Goal: Information Seeking & Learning: Learn about a topic

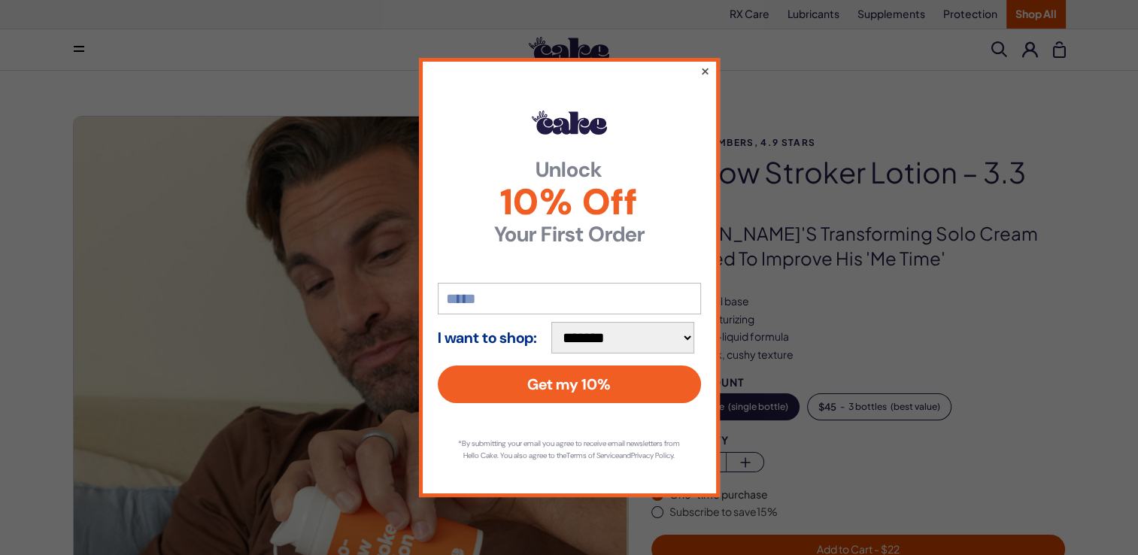
click at [699, 62] on button "×" at bounding box center [704, 71] width 10 height 18
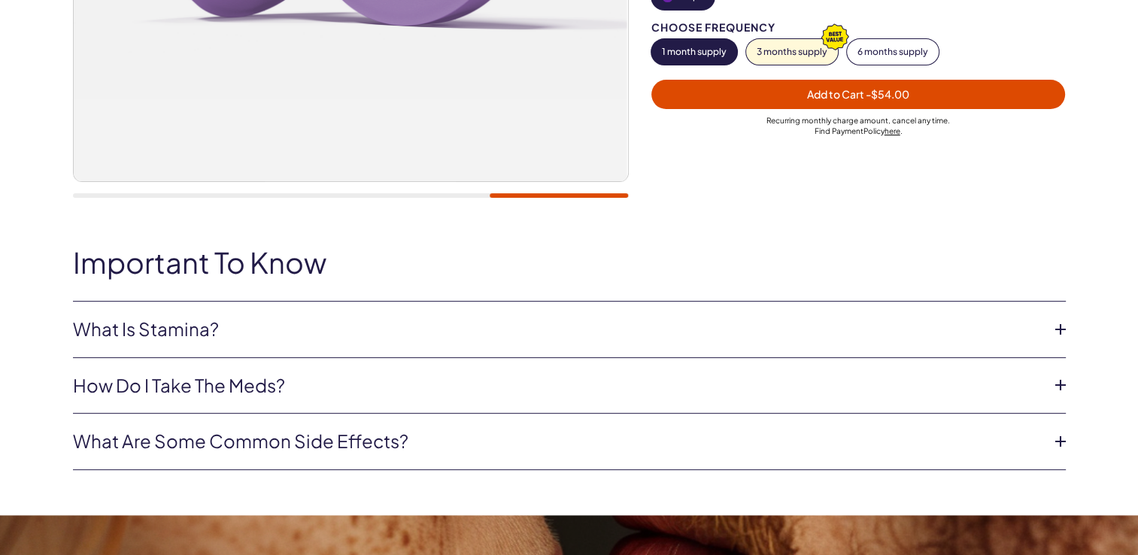
scroll to position [526, 0]
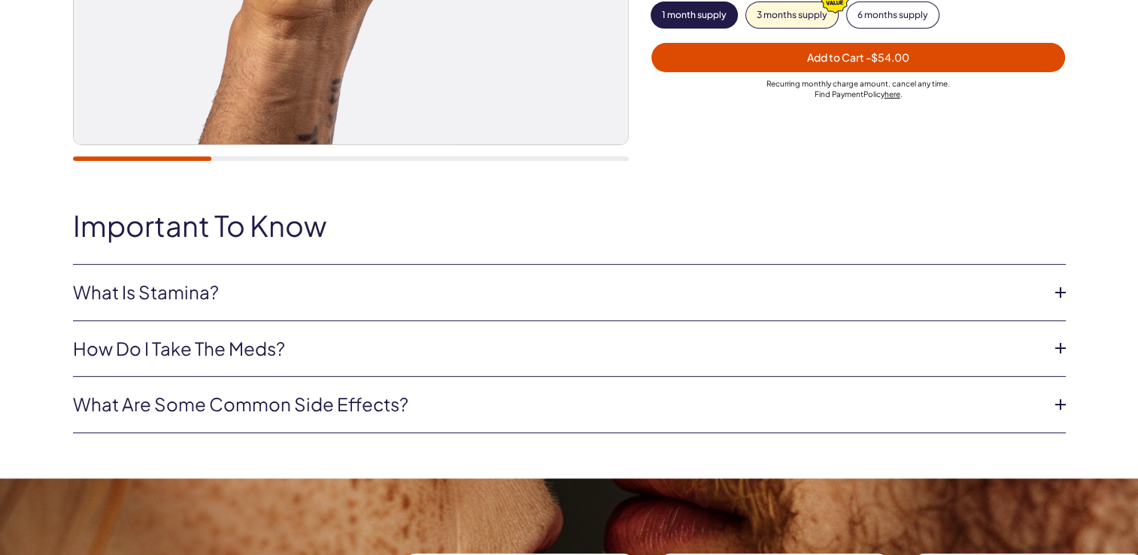
click at [1045, 286] on li "What Is Stamina? This oral dissolvable tablet combines Tadalafil and Paroxetine…" at bounding box center [569, 293] width 993 height 56
click at [1054, 287] on icon at bounding box center [1060, 292] width 23 height 23
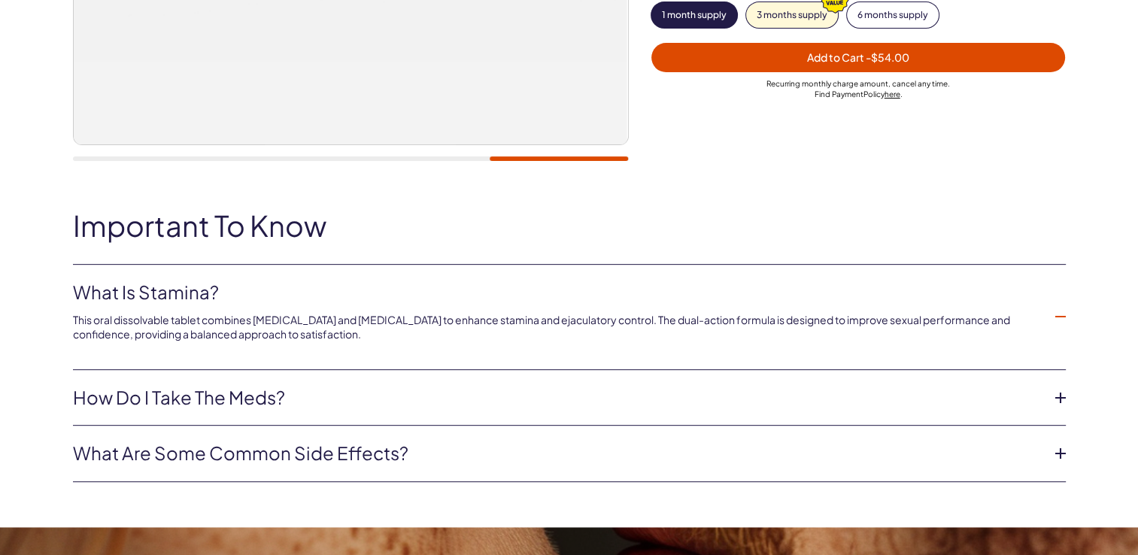
click at [1054, 387] on icon at bounding box center [1060, 398] width 23 height 23
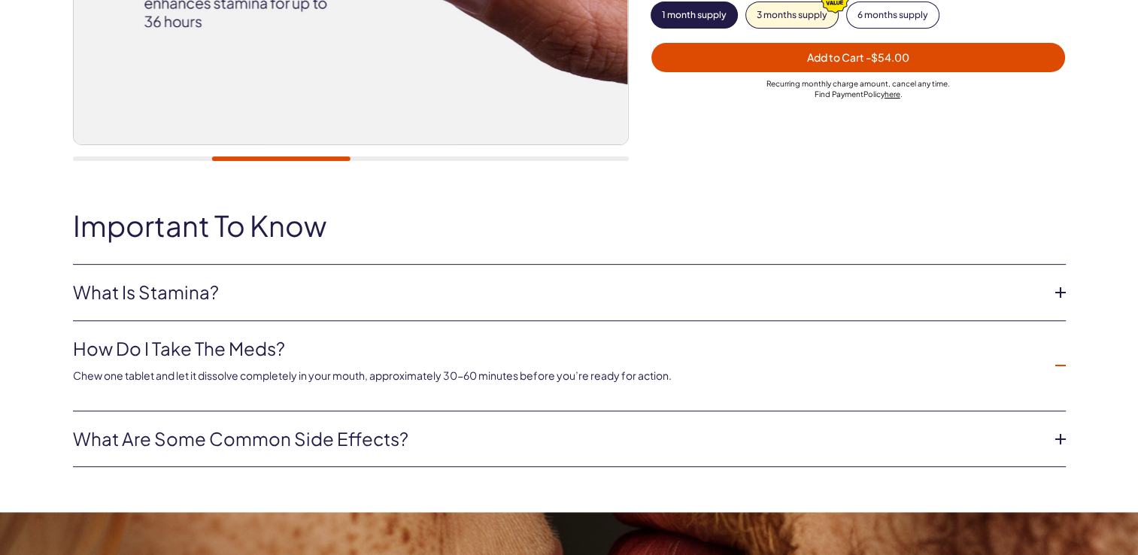
click at [1058, 428] on icon at bounding box center [1060, 439] width 23 height 23
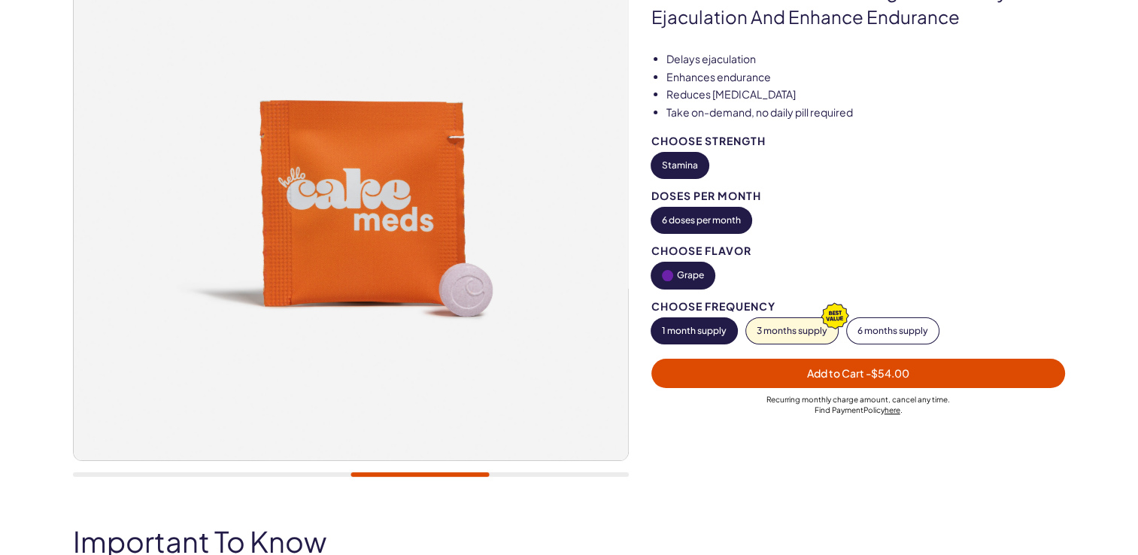
scroll to position [75, 0]
